Goal: Information Seeking & Learning: Learn about a topic

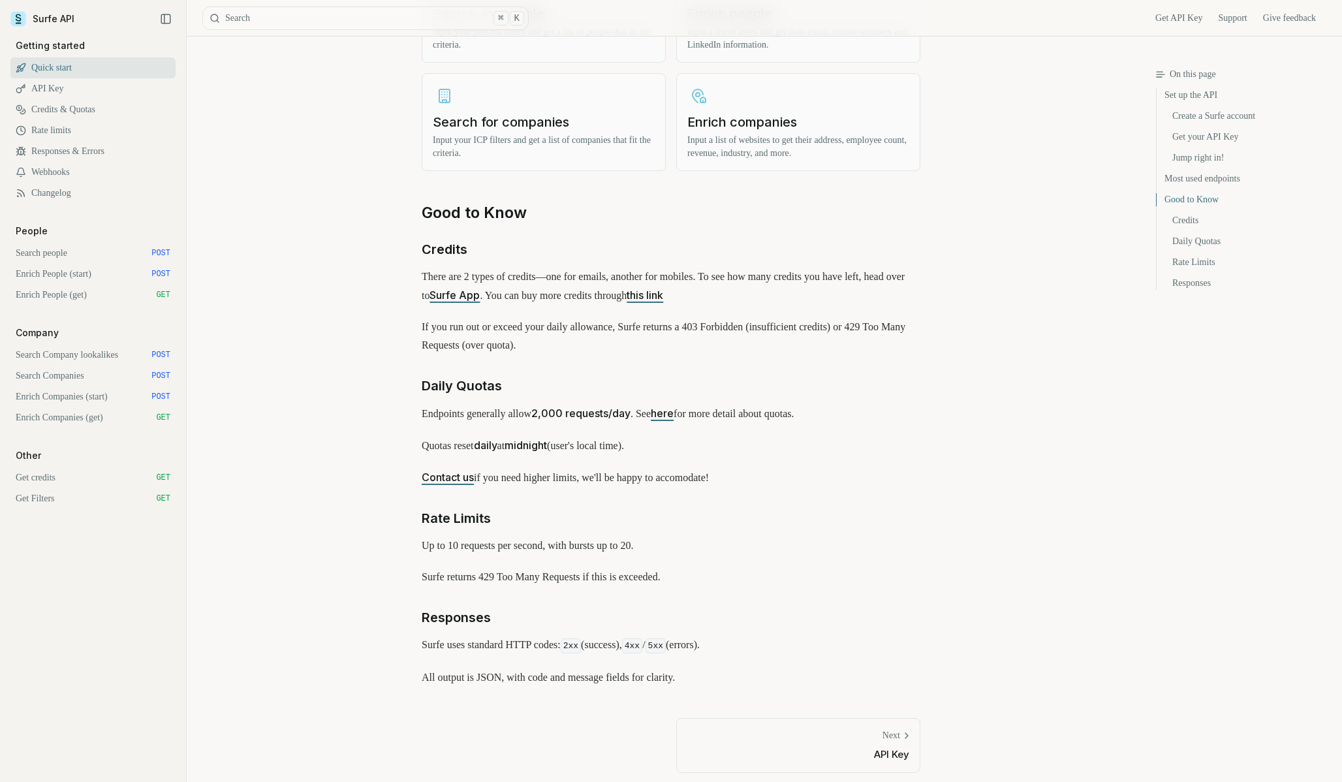
scroll to position [1682, 0]
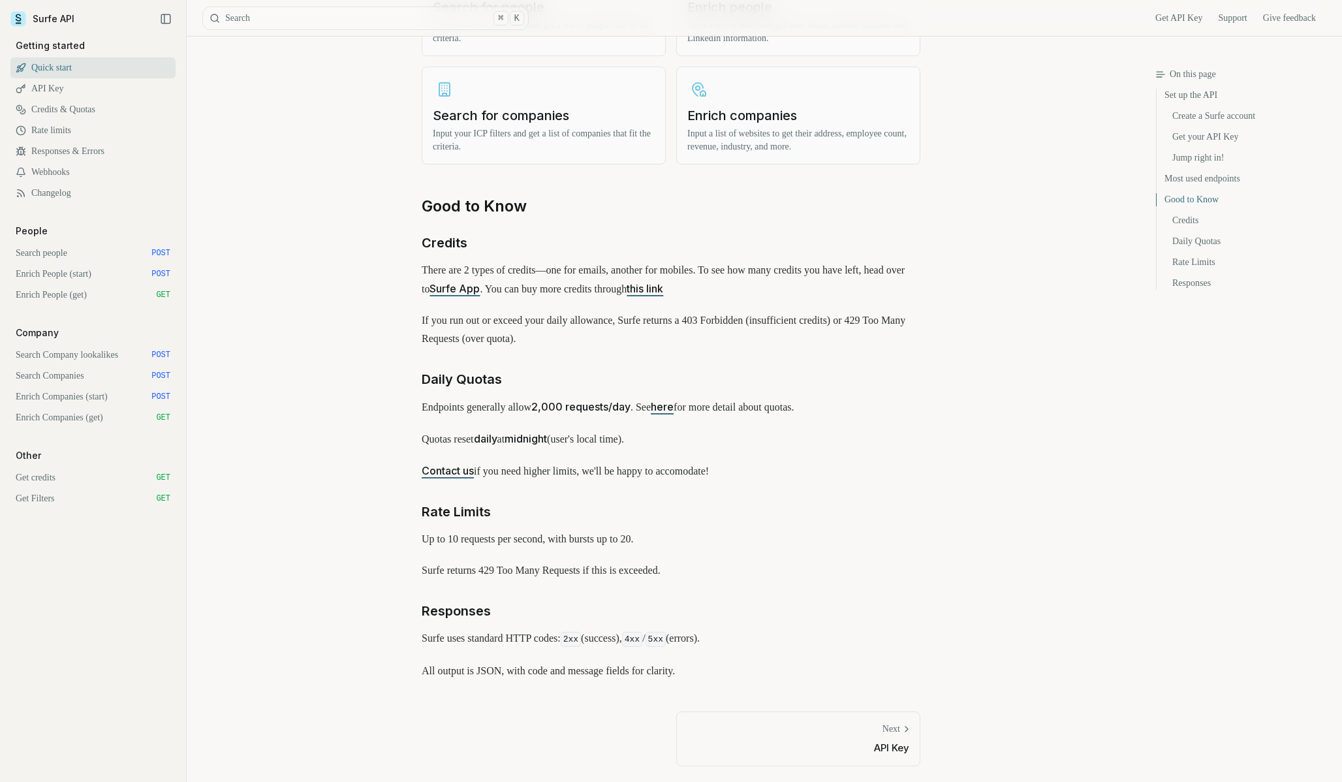
click at [95, 268] on link "Enrich People (start) POST" at bounding box center [92, 274] width 165 height 21
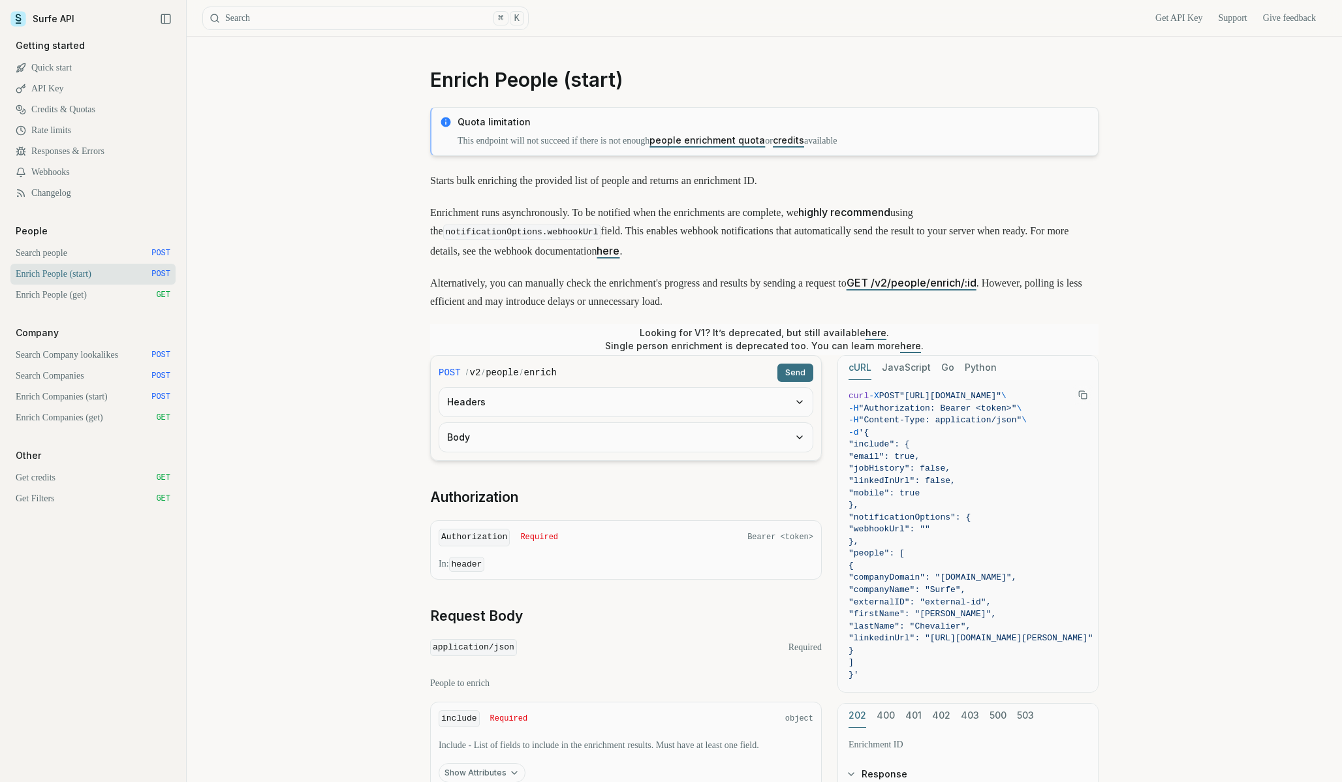
click at [95, 260] on link "Search people POST" at bounding box center [92, 253] width 165 height 21
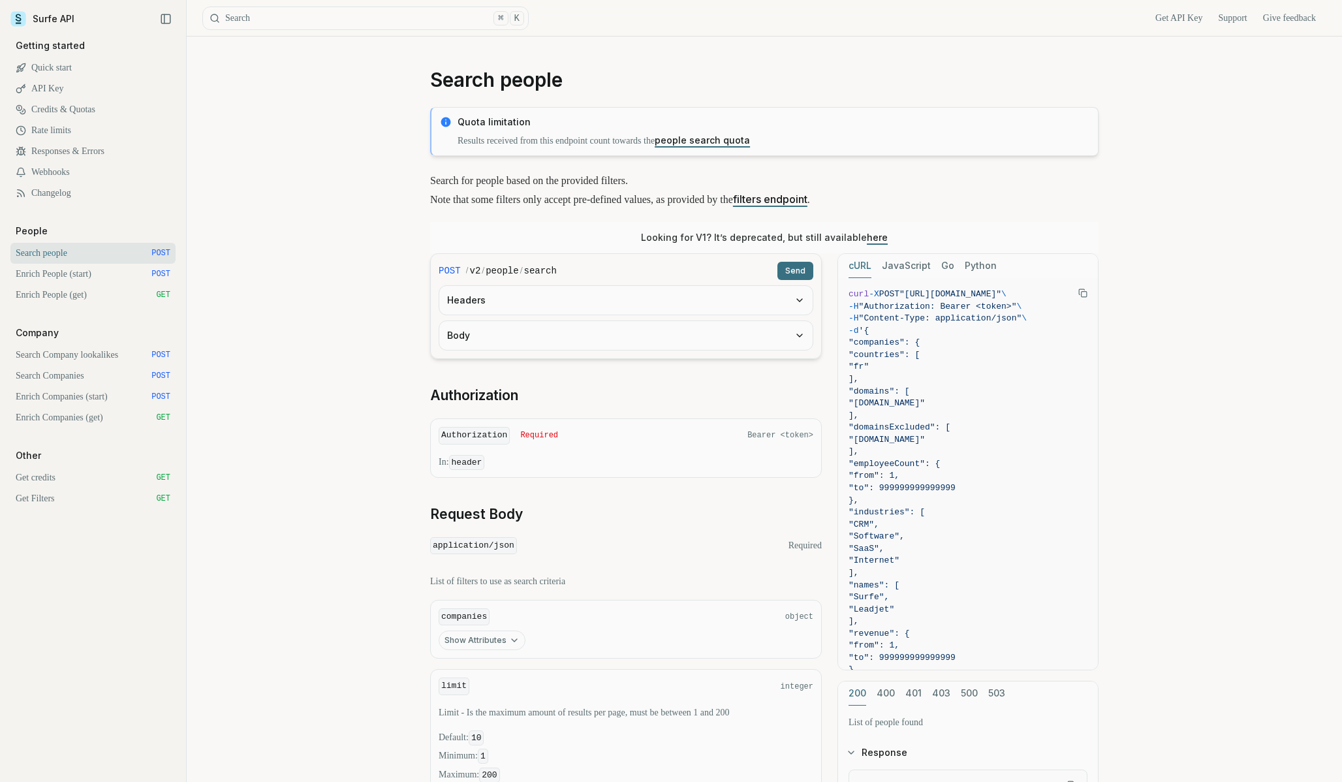
click at [106, 355] on link "Search Company lookalikes POST" at bounding box center [92, 355] width 165 height 21
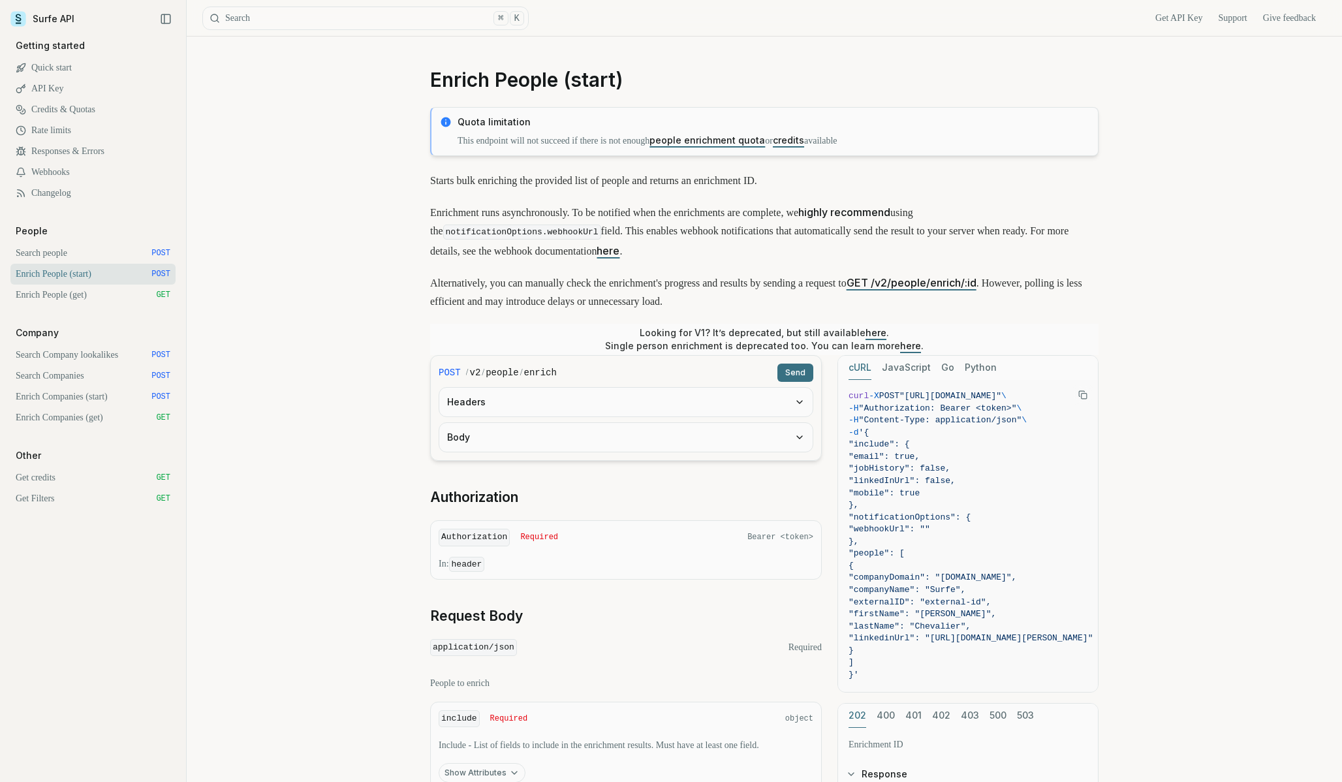
scroll to position [1682, 0]
